Goal: Information Seeking & Learning: Check status

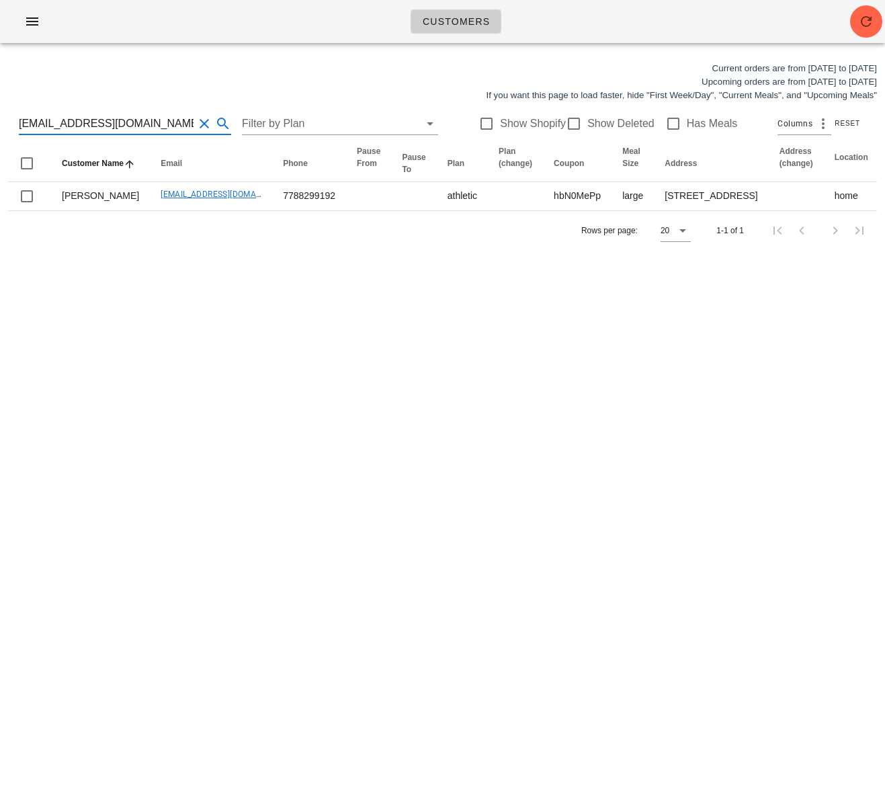
click at [110, 120] on input "[EMAIL_ADDRESS][DOMAIN_NAME]" at bounding box center [106, 124] width 175 height 22
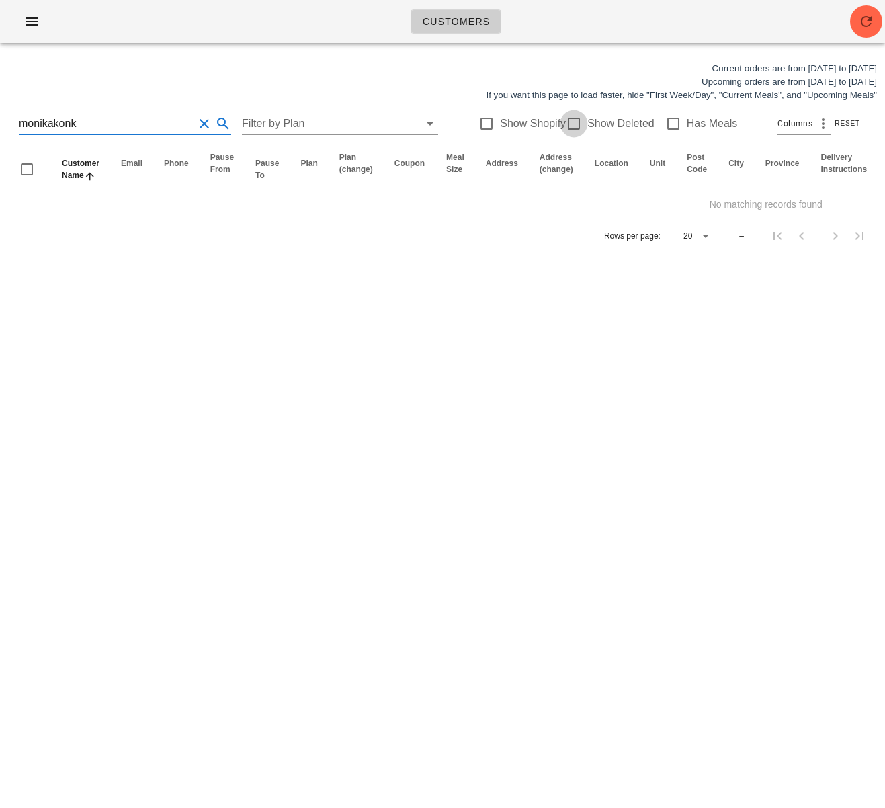
type input "monikakonk"
click at [567, 119] on div at bounding box center [574, 123] width 23 height 23
checkbox input "true"
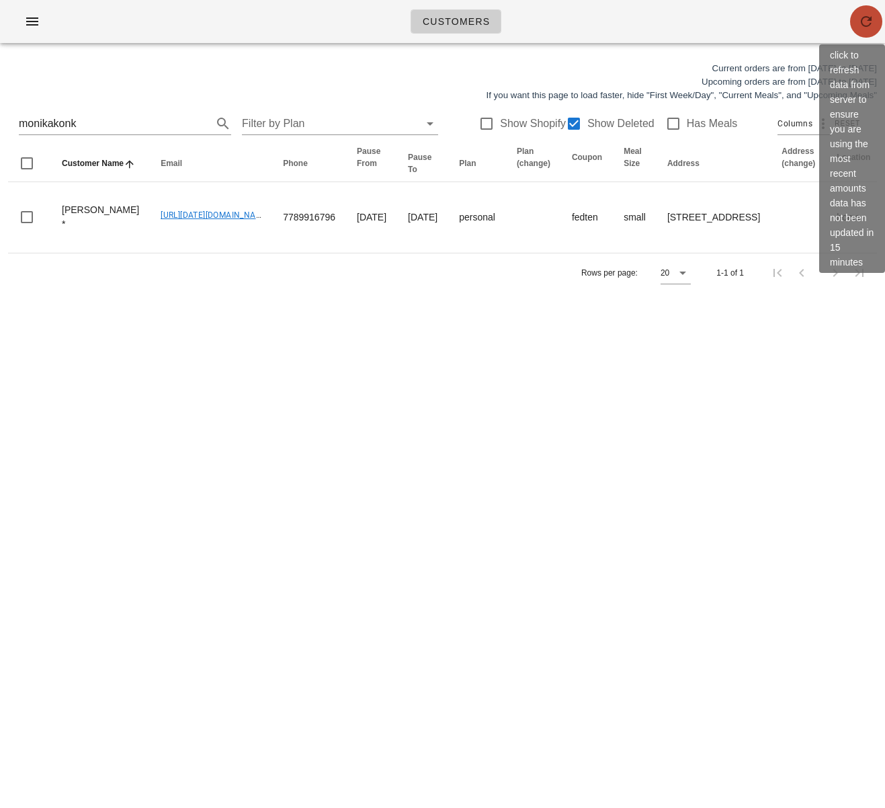
drag, startPoint x: 869, startPoint y: 24, endPoint x: 865, endPoint y: 0, distance: 24.5
click at [869, 24] on icon "button" at bounding box center [867, 21] width 16 height 16
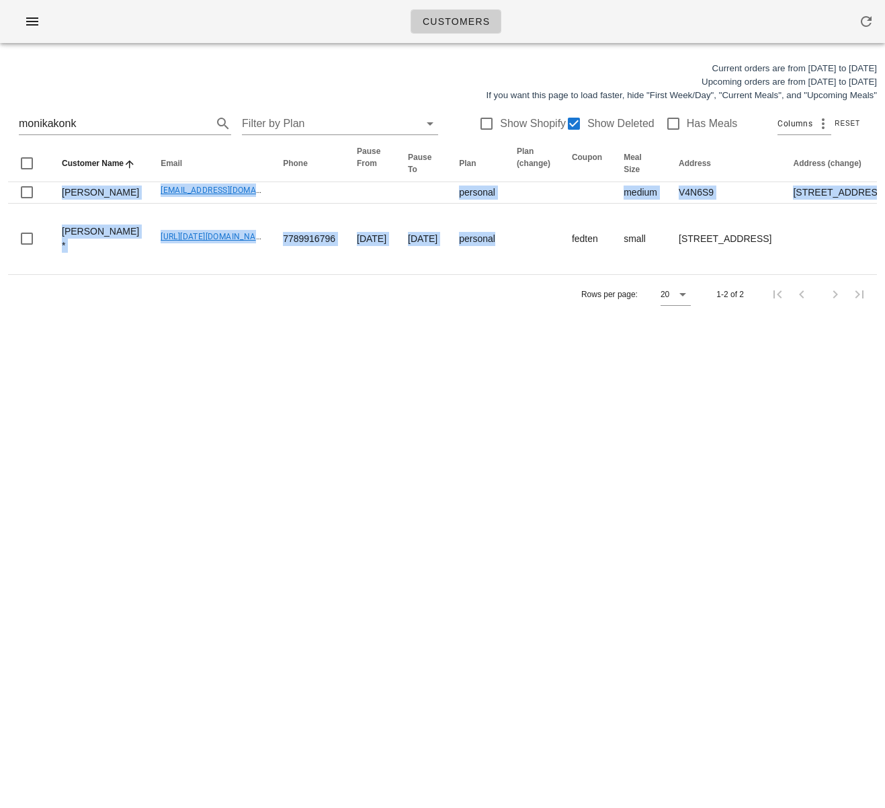
drag, startPoint x: 514, startPoint y: 309, endPoint x: -447, endPoint y: 327, distance: 961.6
click at [0, 327] on html "Customers Current orders are from Sunday Aug 17 to Saturday Aug 23 Upcoming ord…" at bounding box center [442, 404] width 885 height 808
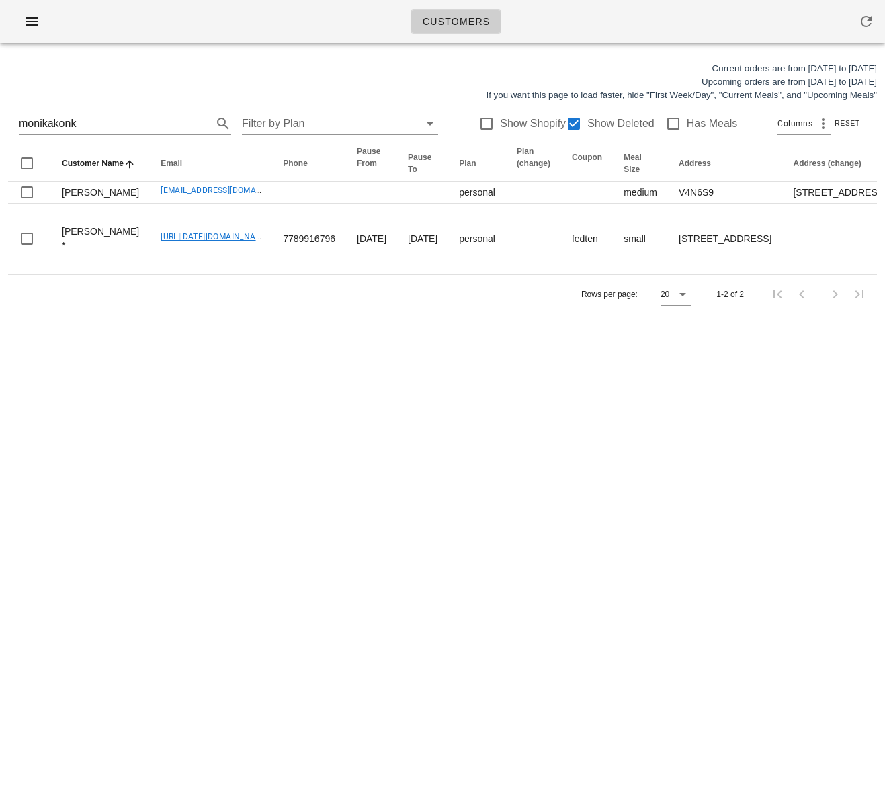
drag, startPoint x: 120, startPoint y: 568, endPoint x: 40, endPoint y: 619, distance: 95.1
click at [119, 569] on div "Customers Current orders are from Sunday Aug 17 to Saturday Aug 23 Upcoming ord…" at bounding box center [442, 404] width 885 height 808
drag, startPoint x: 309, startPoint y: 539, endPoint x: 314, endPoint y: 521, distance: 18.9
click at [309, 539] on div "Customers Current orders are from Sunday Aug 17 to Saturday Aug 23 Upcoming ord…" at bounding box center [442, 404] width 885 height 808
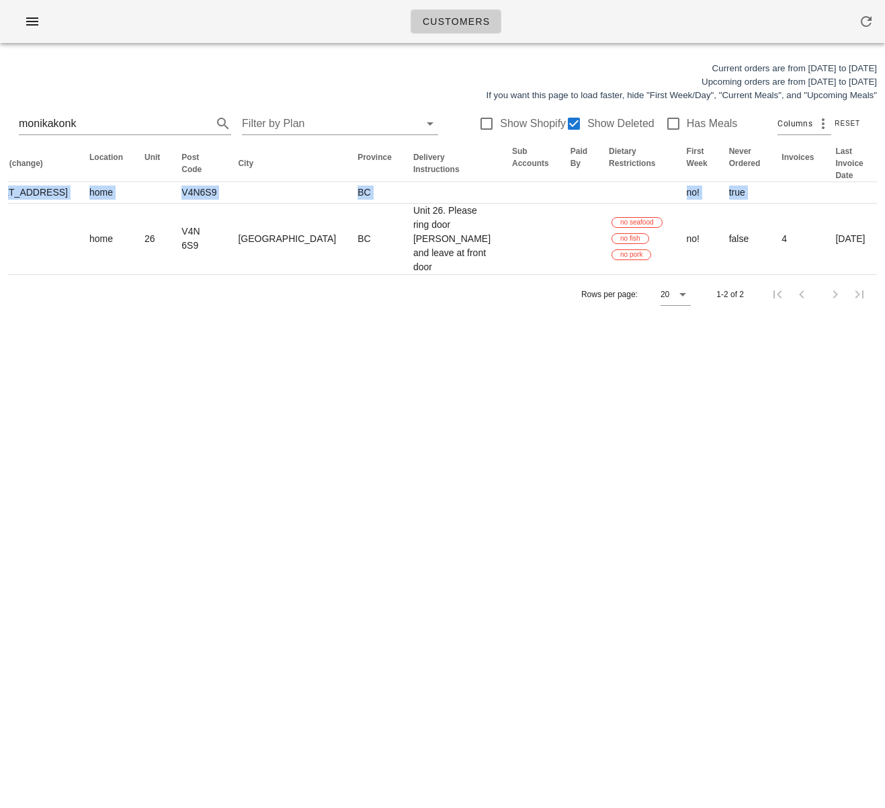
scroll to position [0, 829]
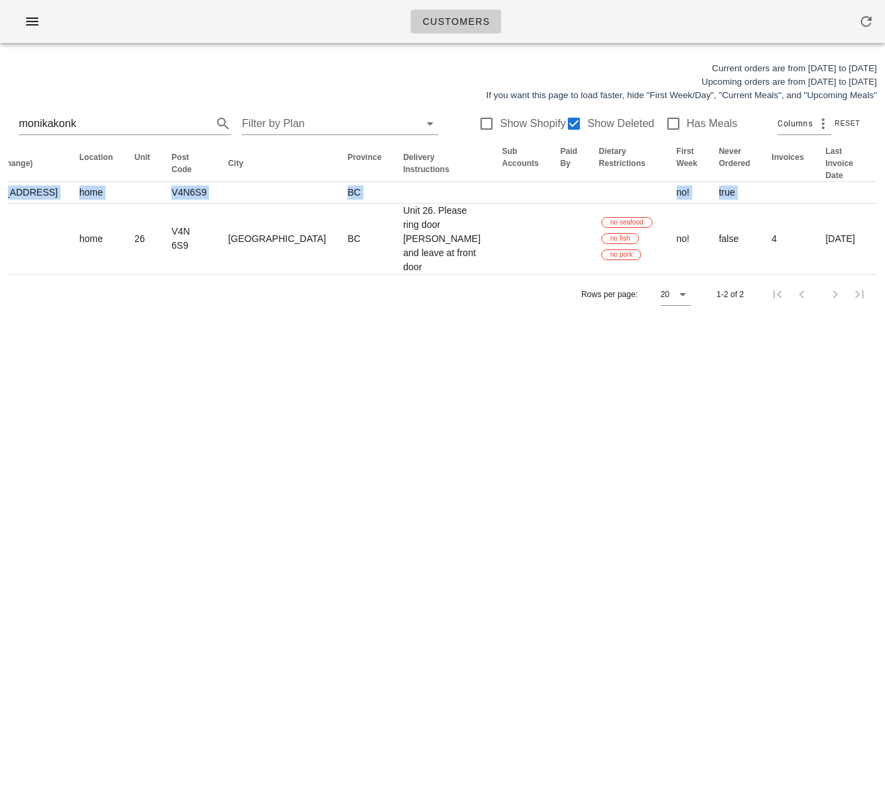
drag, startPoint x: 436, startPoint y: 343, endPoint x: 944, endPoint y: 331, distance: 508.4
click at [885, 331] on html "Customers Current orders are from Sunday Aug 17 to Saturday Aug 23 Upcoming ord…" at bounding box center [442, 404] width 885 height 808
drag, startPoint x: 562, startPoint y: 530, endPoint x: 547, endPoint y: 500, distance: 34.6
click at [559, 524] on div "Customers Current orders are from Sunday Aug 17 to Saturday Aug 23 Upcoming ord…" at bounding box center [442, 404] width 885 height 808
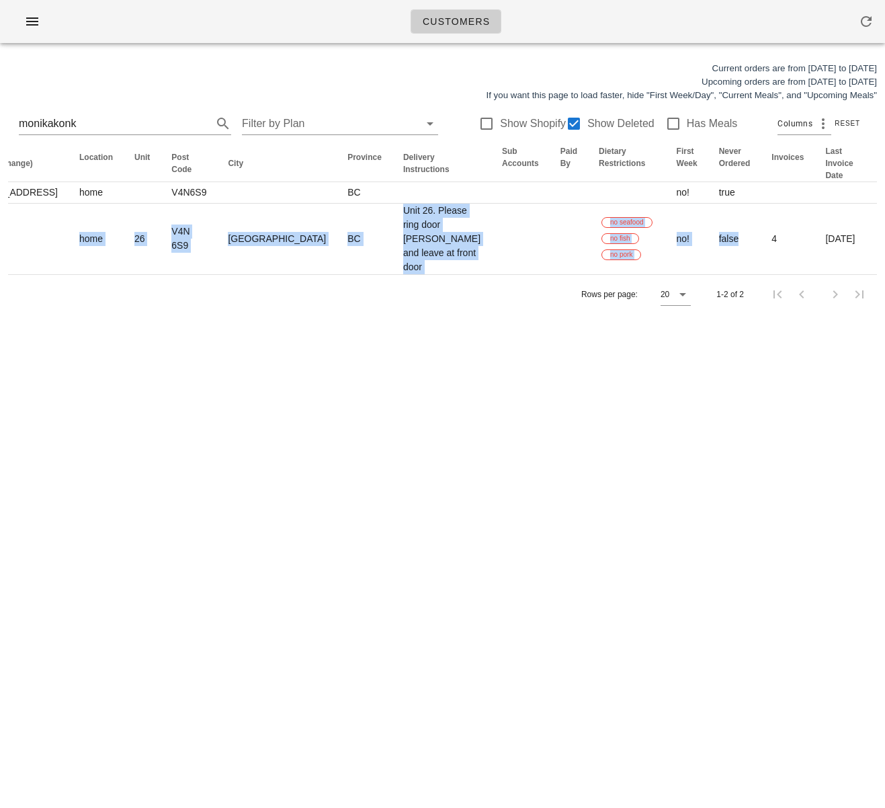
scroll to position [0, 79]
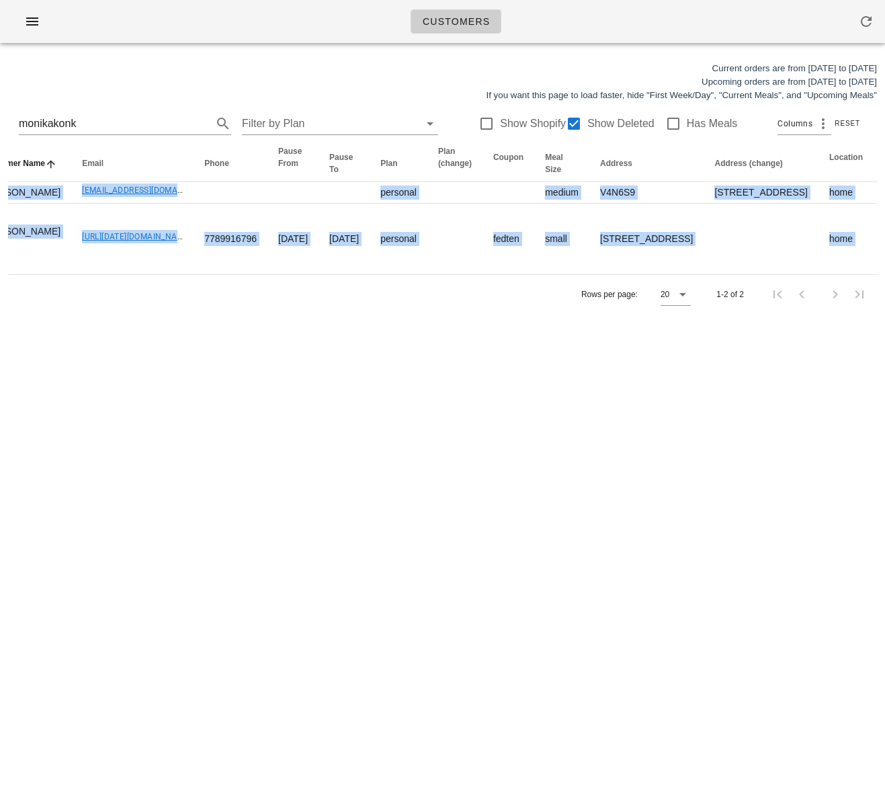
drag, startPoint x: 128, startPoint y: 325, endPoint x: 32, endPoint y: 448, distance: 155.7
click at [0, 293] on html "Customers Current orders are from Sunday Aug 17 to Saturday Aug 23 Upcoming ord…" at bounding box center [442, 404] width 885 height 808
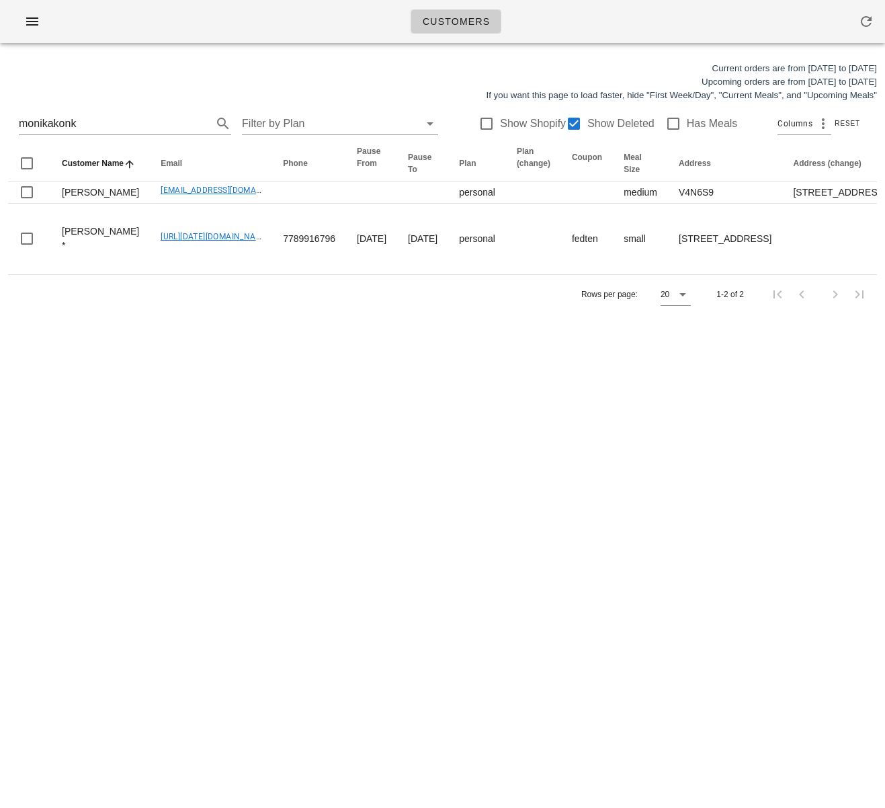
drag, startPoint x: 129, startPoint y: 545, endPoint x: 22, endPoint y: 662, distance: 158.9
click at [129, 545] on div "Customers Current orders are from Sunday Aug 17 to Saturday Aug 23 Upcoming ord…" at bounding box center [442, 404] width 885 height 808
